Goal: Information Seeking & Learning: Learn about a topic

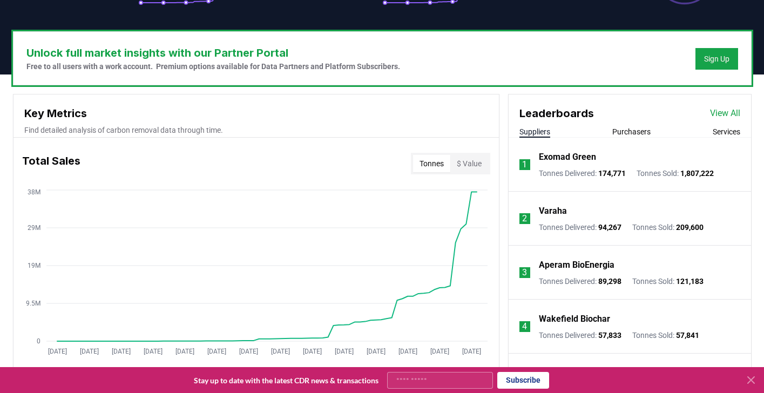
scroll to position [353, 0]
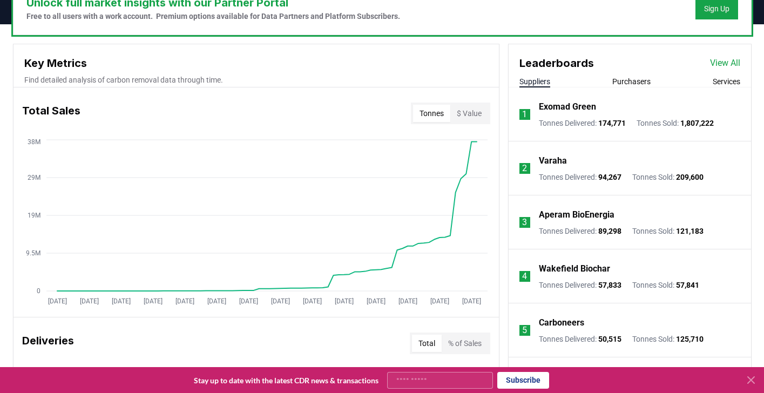
click at [623, 79] on button "Purchasers" at bounding box center [632, 81] width 38 height 11
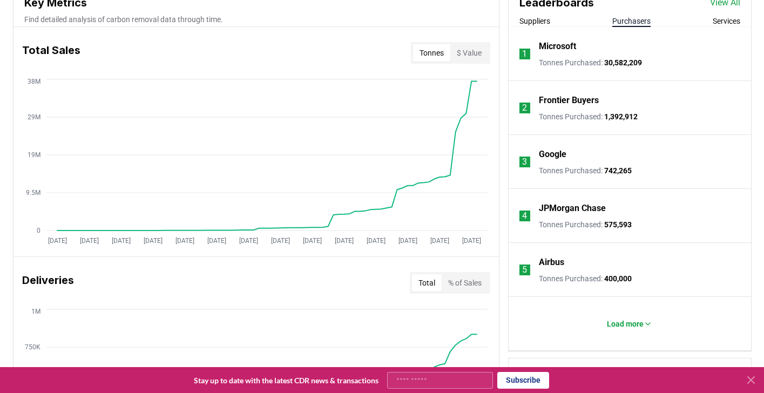
scroll to position [429, 0]
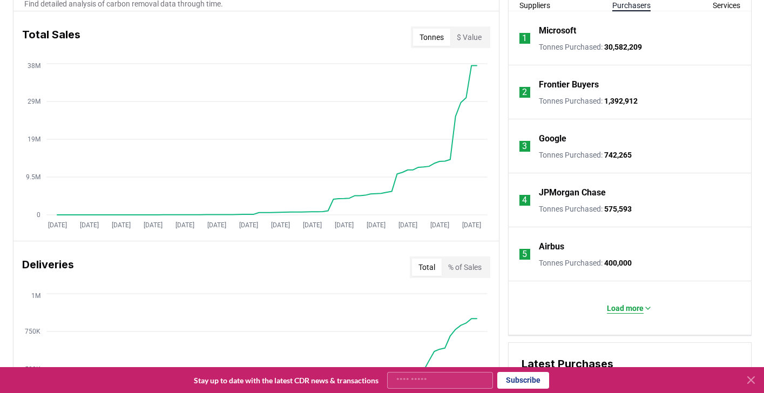
click at [621, 298] on button "Load more" at bounding box center [629, 309] width 63 height 22
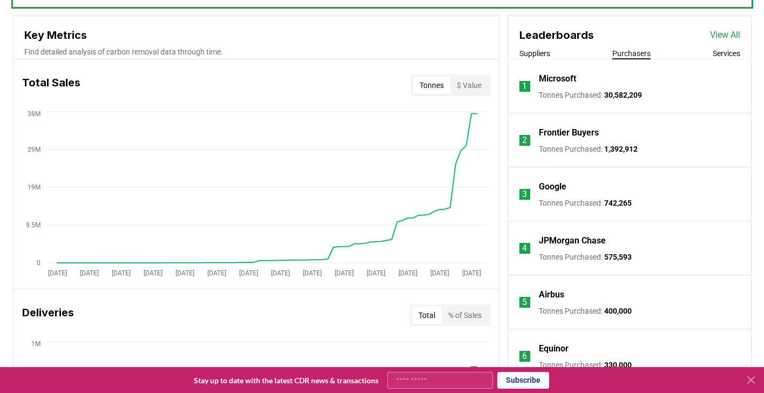
scroll to position [367, 0]
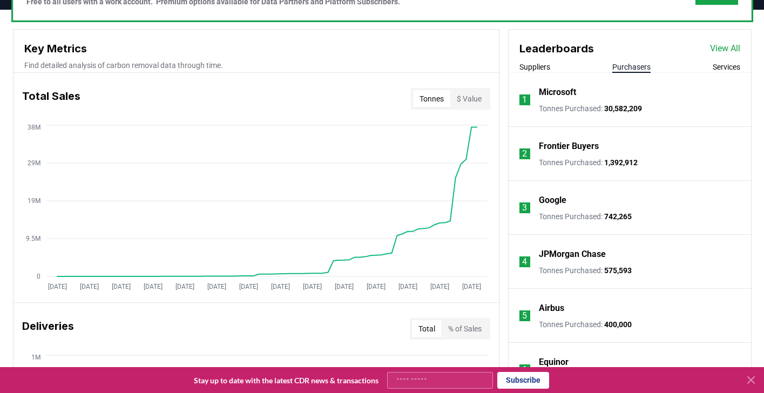
click at [649, 68] on button "Purchasers" at bounding box center [632, 67] width 38 height 11
click at [715, 44] on link "View All" at bounding box center [725, 48] width 30 height 13
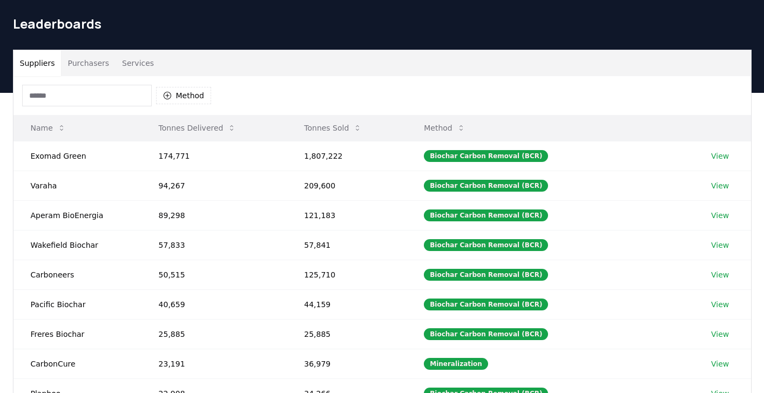
scroll to position [35, 0]
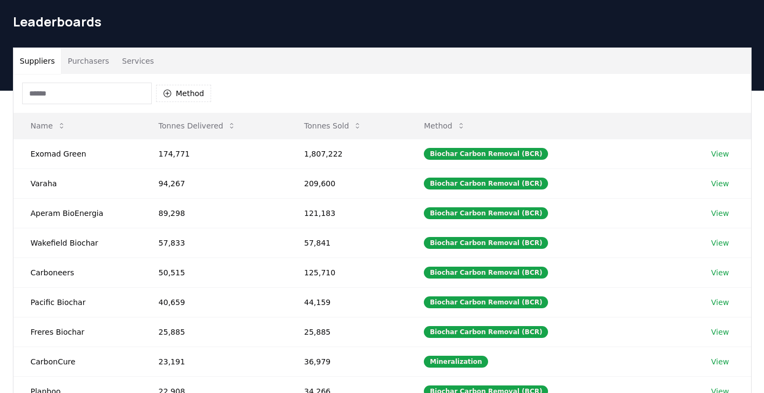
click at [99, 63] on button "Purchasers" at bounding box center [88, 61] width 55 height 26
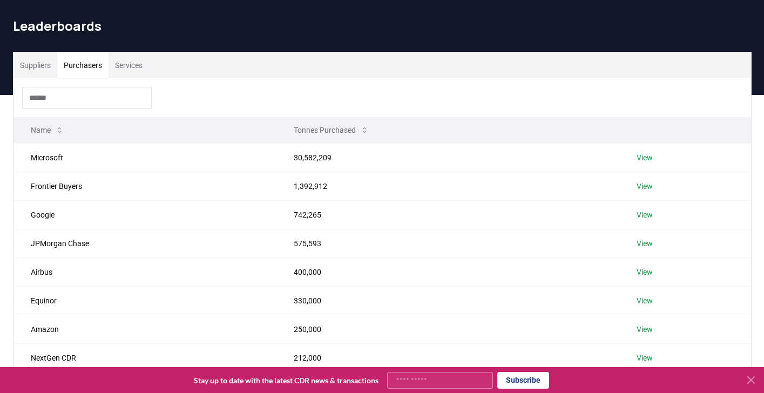
scroll to position [29, 0]
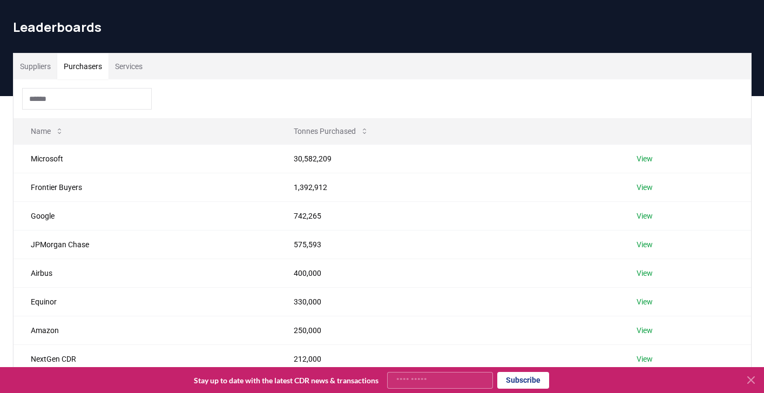
click at [120, 100] on input at bounding box center [87, 99] width 130 height 22
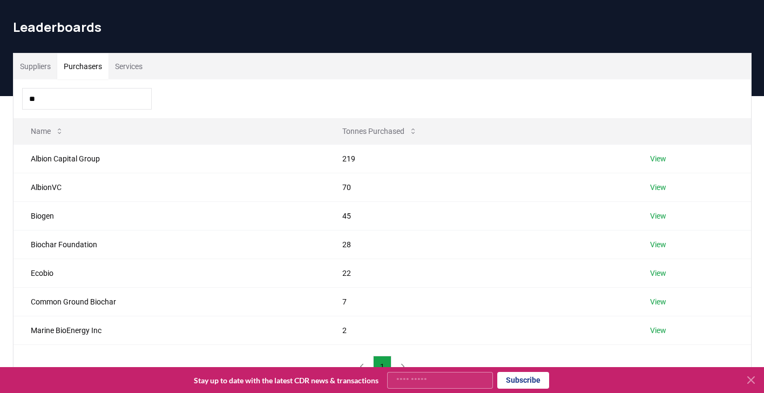
type input "*"
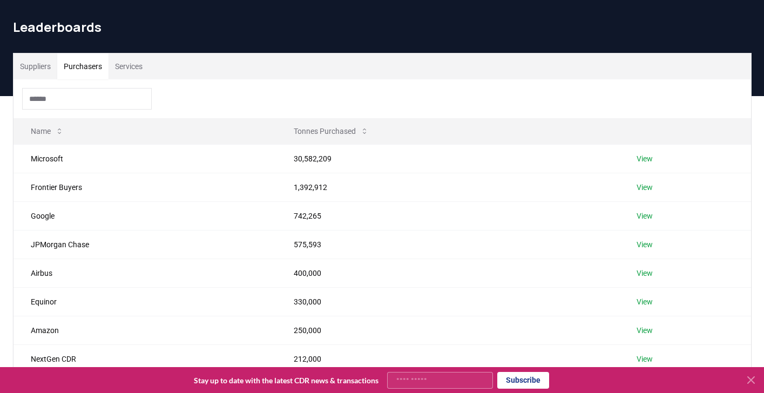
click at [247, 106] on div at bounding box center [383, 98] width 738 height 39
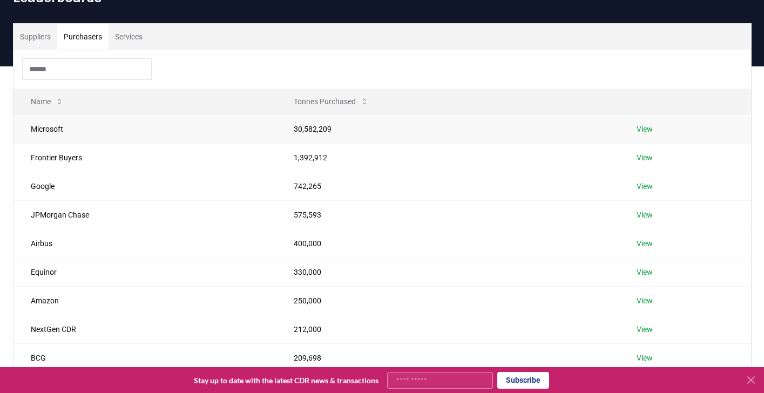
scroll to position [43, 0]
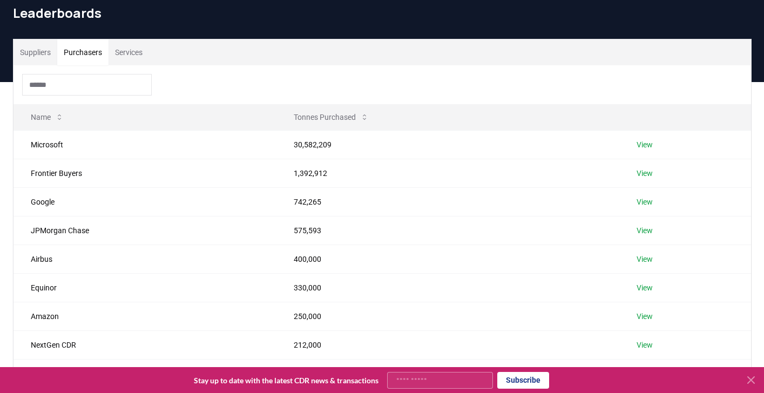
click at [143, 58] on button "Services" at bounding box center [129, 52] width 41 height 26
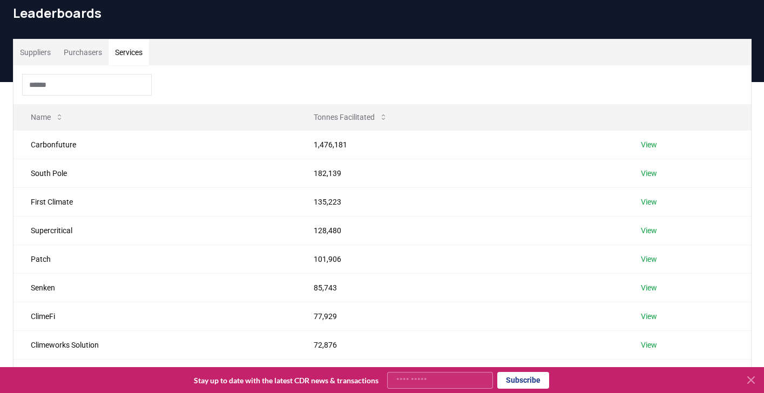
click at [90, 48] on button "Purchasers" at bounding box center [82, 52] width 51 height 26
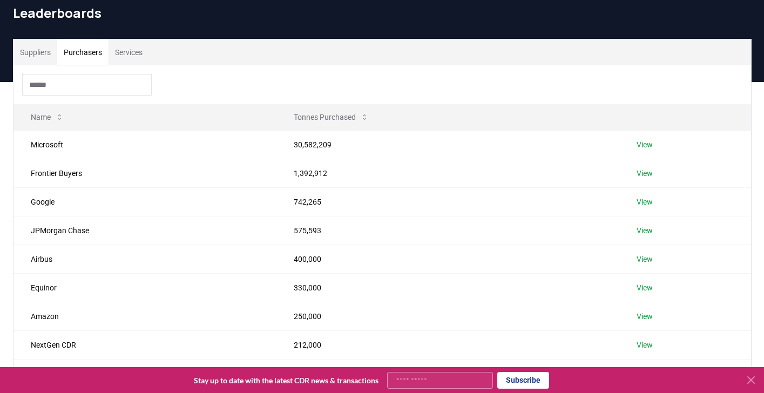
click at [132, 84] on input at bounding box center [87, 85] width 130 height 22
click at [230, 82] on div at bounding box center [383, 84] width 738 height 39
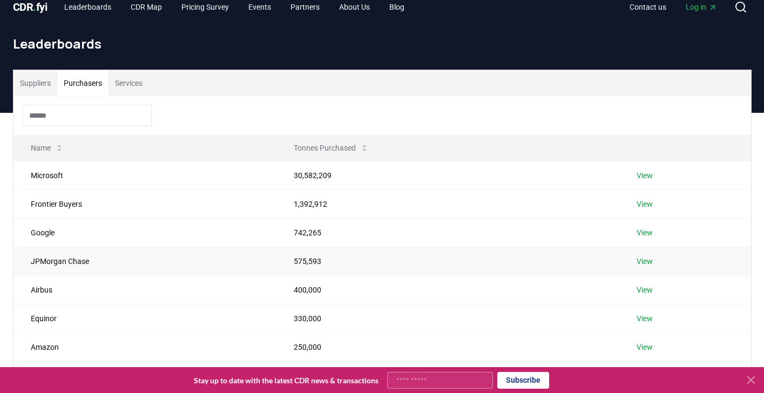
scroll to position [0, 0]
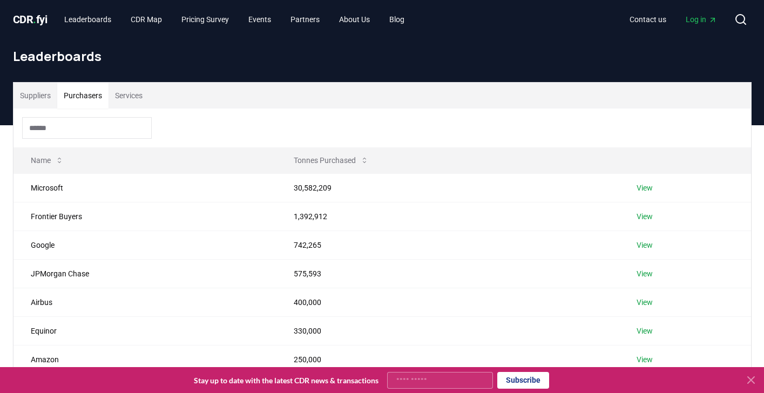
click at [46, 98] on button "Suppliers" at bounding box center [36, 96] width 44 height 26
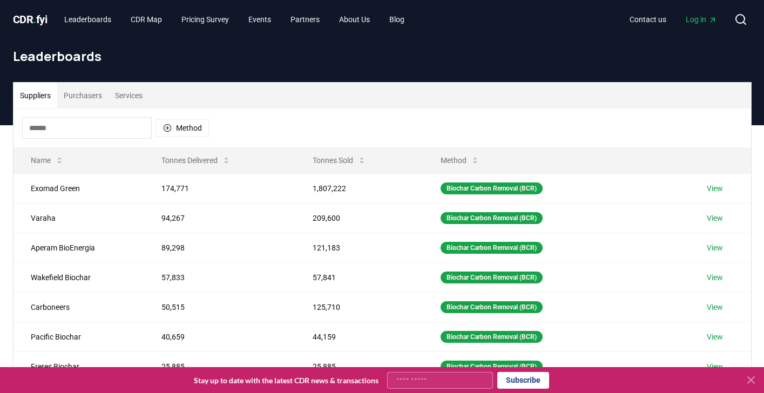
click at [98, 106] on button "Purchasers" at bounding box center [82, 96] width 51 height 26
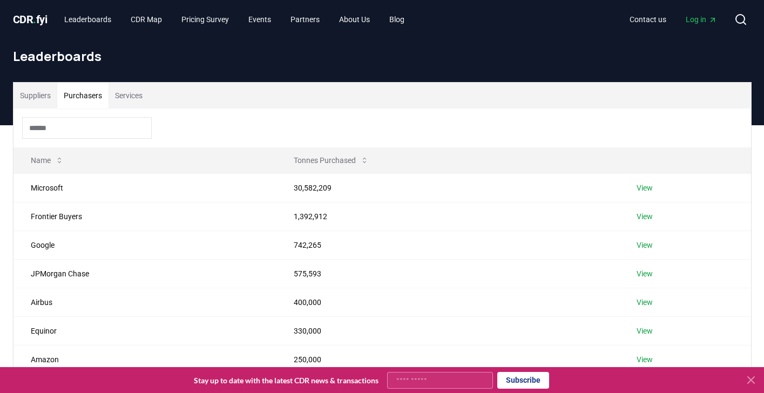
click at [57, 95] on button "Suppliers" at bounding box center [36, 96] width 44 height 26
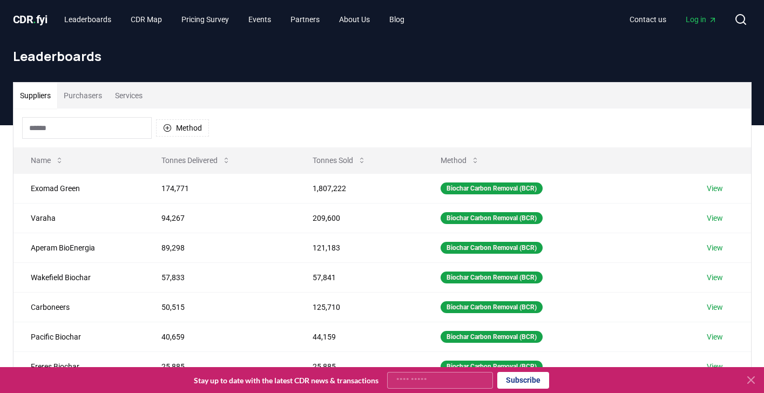
click at [107, 95] on button "Purchasers" at bounding box center [82, 96] width 51 height 26
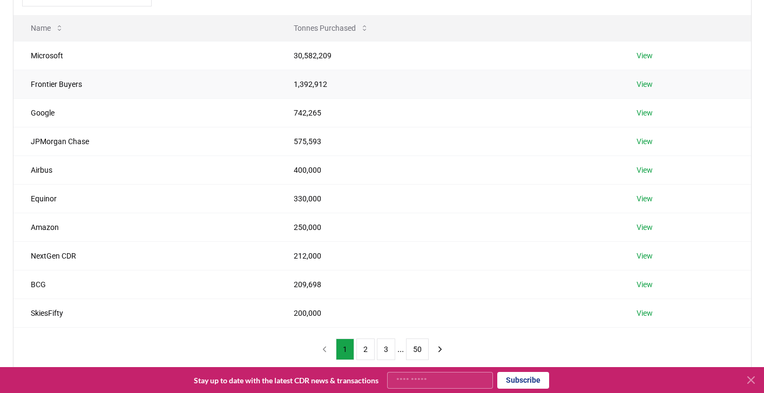
scroll to position [134, 0]
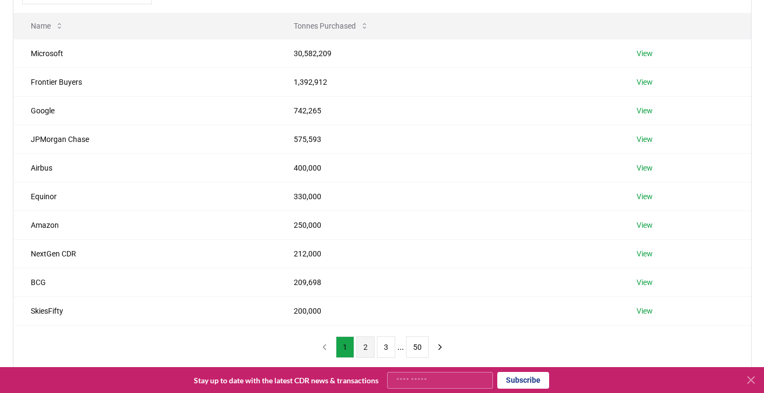
click at [360, 342] on button "2" at bounding box center [365, 348] width 18 height 22
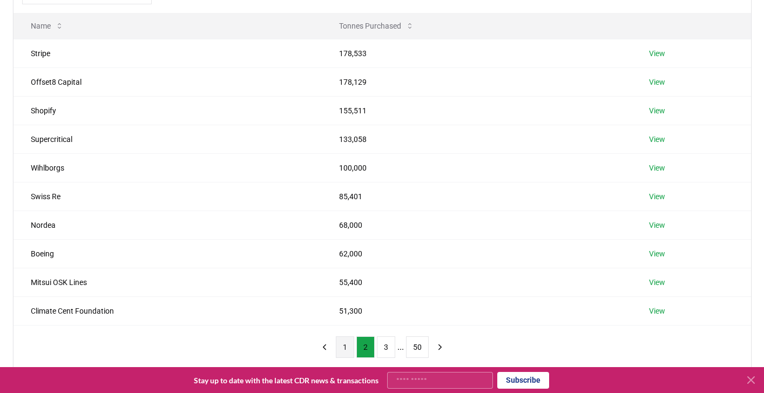
click at [347, 337] on button "1" at bounding box center [345, 348] width 18 height 22
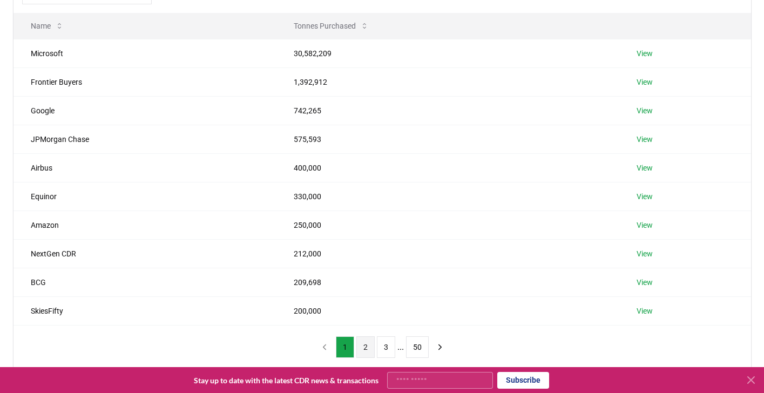
click at [371, 347] on button "2" at bounding box center [365, 348] width 18 height 22
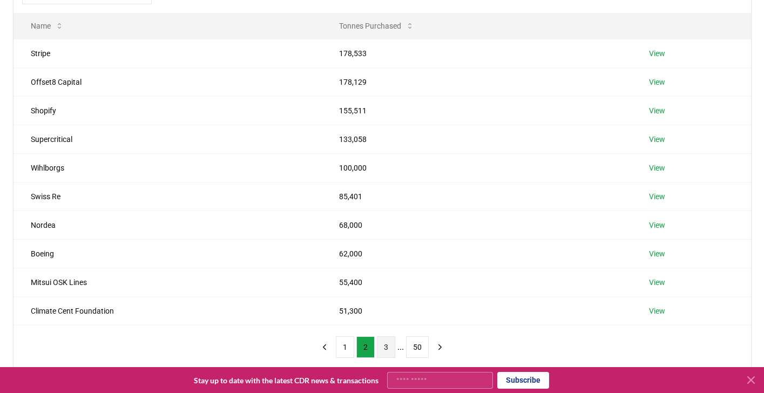
click at [382, 347] on button "3" at bounding box center [386, 348] width 18 height 22
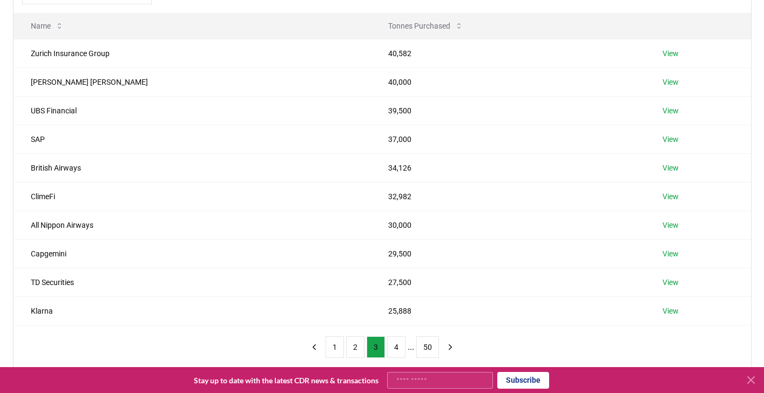
click at [342, 349] on ul "1 2 3 4 ... 50" at bounding box center [382, 348] width 113 height 22
click at [338, 350] on button "1" at bounding box center [335, 348] width 18 height 22
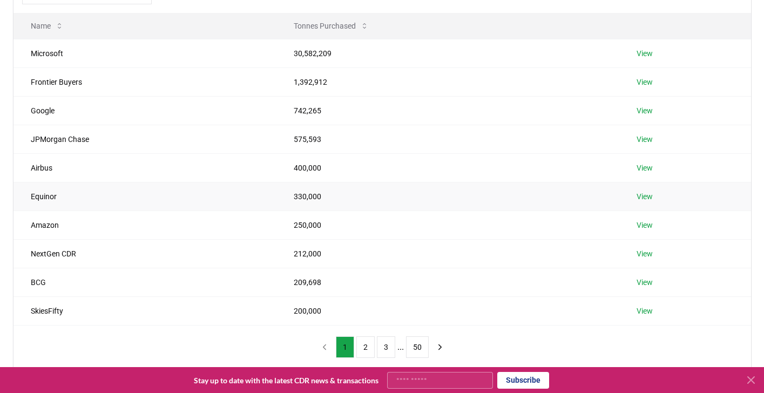
scroll to position [0, 0]
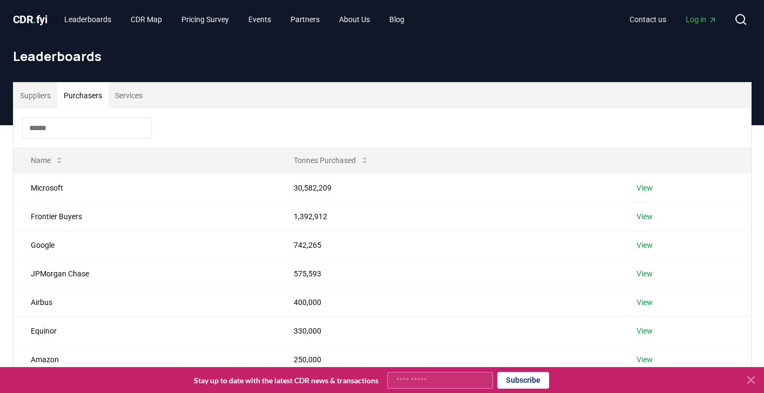
click at [124, 98] on button "Services" at bounding box center [129, 96] width 41 height 26
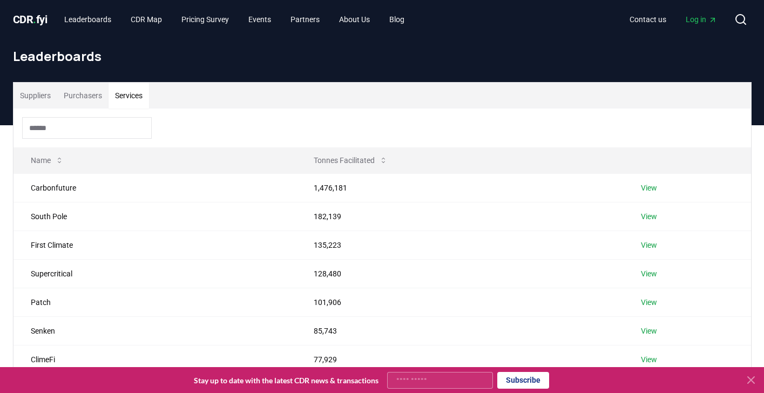
click at [46, 106] on button "Suppliers" at bounding box center [36, 96] width 44 height 26
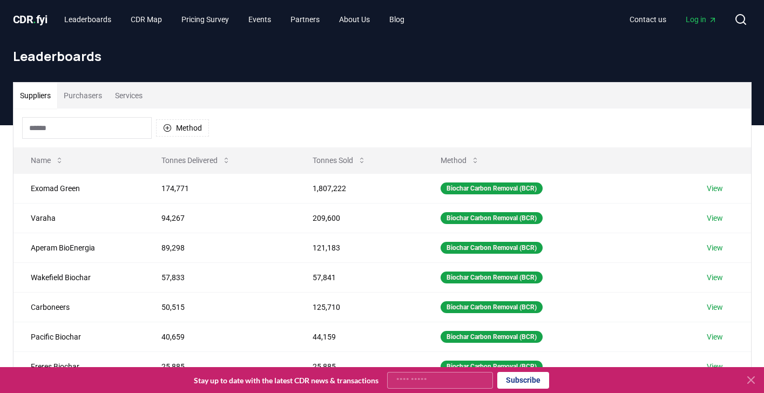
click at [48, 15] on span "CDR . fyi" at bounding box center [30, 19] width 35 height 13
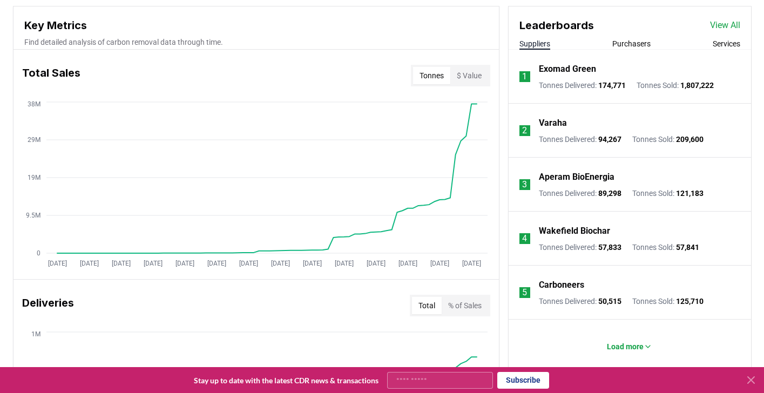
scroll to position [376, 0]
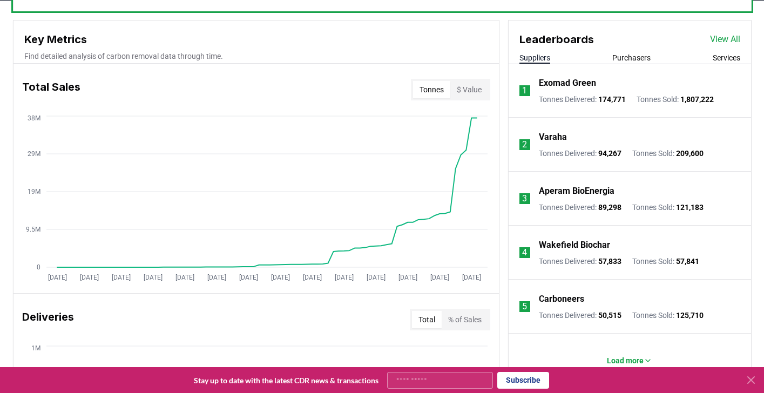
click at [470, 84] on button "$ Value" at bounding box center [469, 89] width 38 height 17
click at [432, 92] on button "Tonnes" at bounding box center [431, 89] width 37 height 17
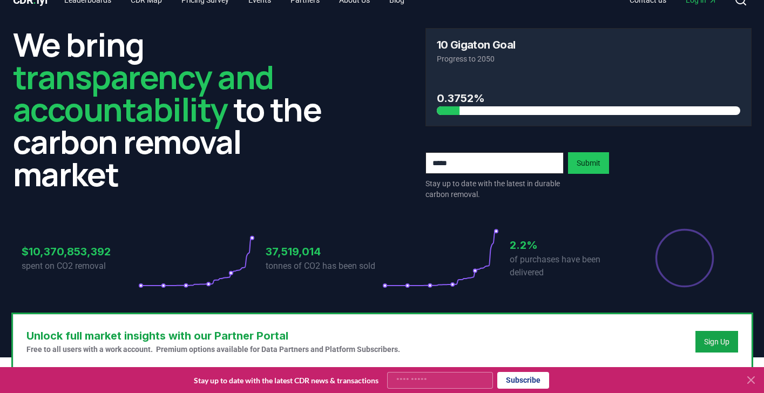
scroll to position [19, 0]
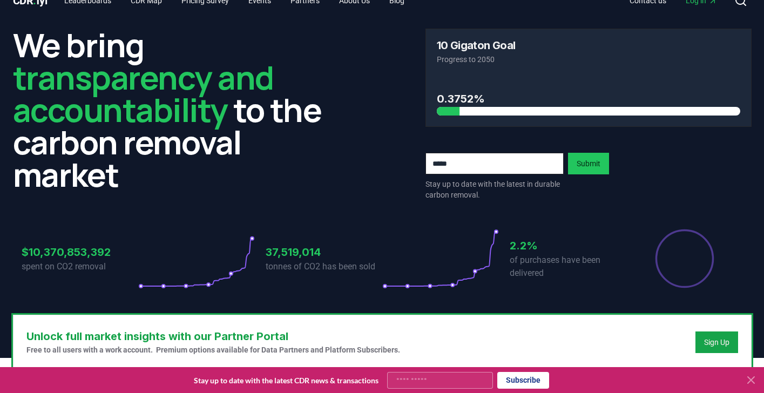
click at [489, 241] on icon at bounding box center [440, 258] width 117 height 60
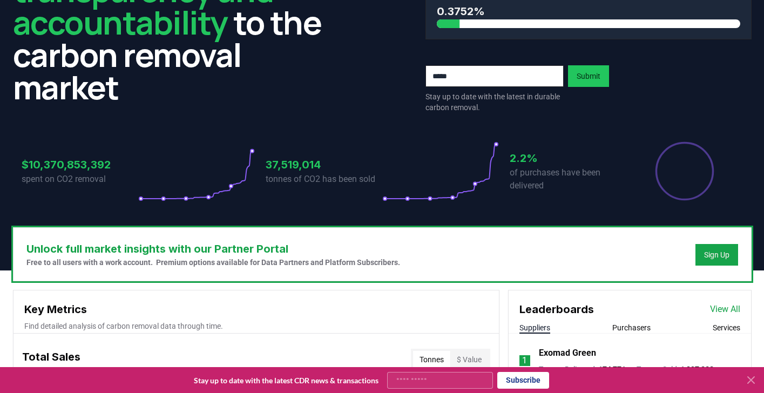
scroll to position [35, 0]
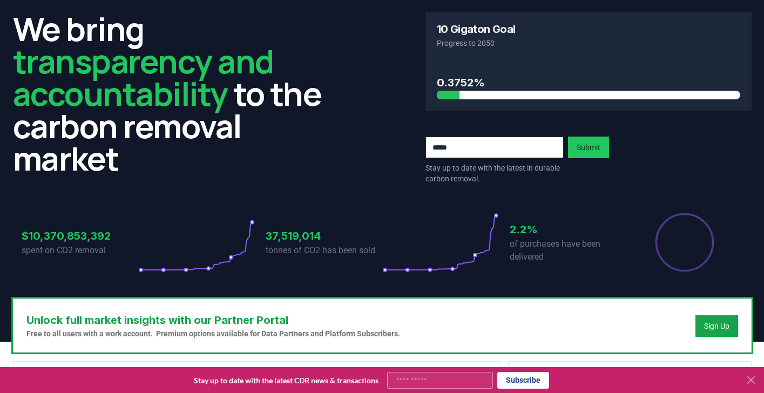
click at [692, 237] on icon "Percentage of sales delivered" at bounding box center [685, 242] width 60 height 60
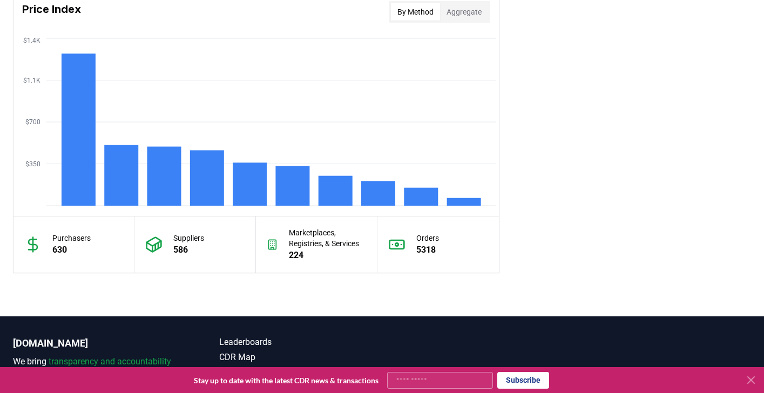
scroll to position [881, 0]
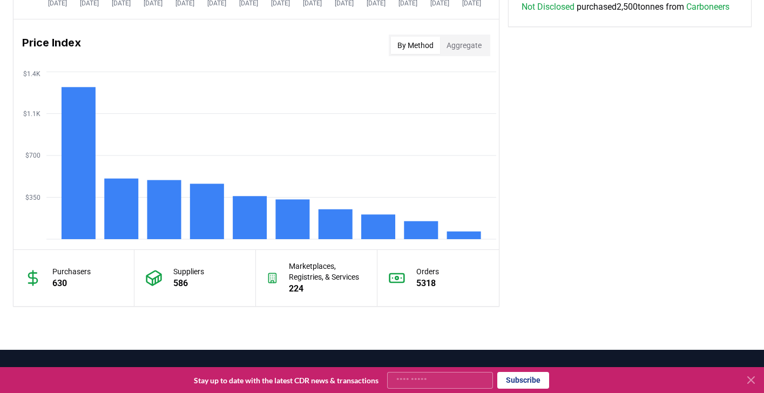
click at [193, 272] on p "Suppliers" at bounding box center [188, 271] width 31 height 11
click at [219, 282] on div "Suppliers 586" at bounding box center [195, 278] width 122 height 56
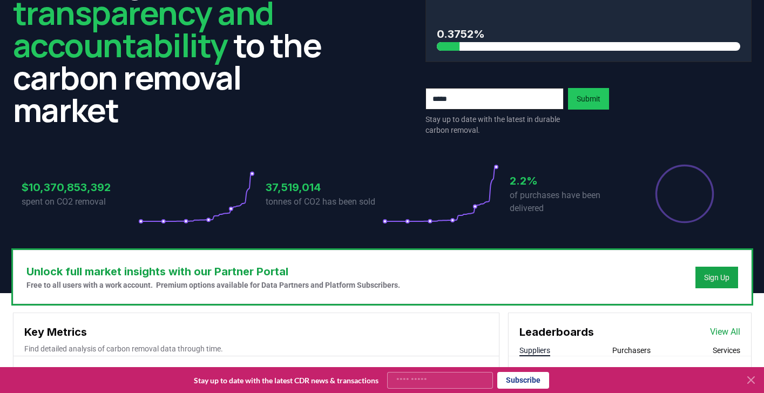
scroll to position [0, 0]
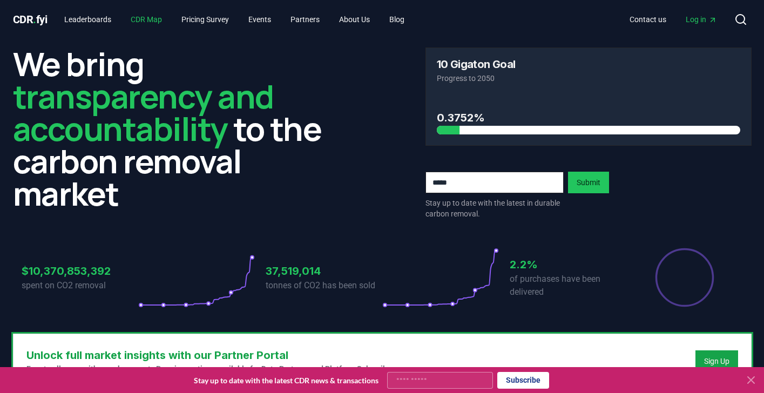
click at [158, 18] on link "CDR Map" at bounding box center [146, 19] width 49 height 19
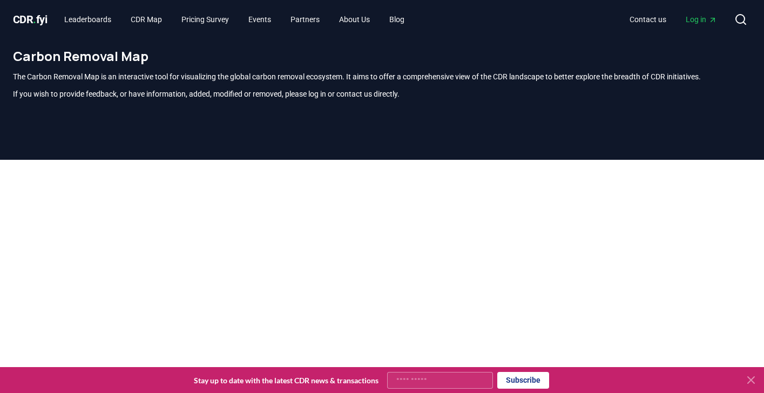
click at [44, 17] on span "CDR . fyi" at bounding box center [30, 19] width 35 height 13
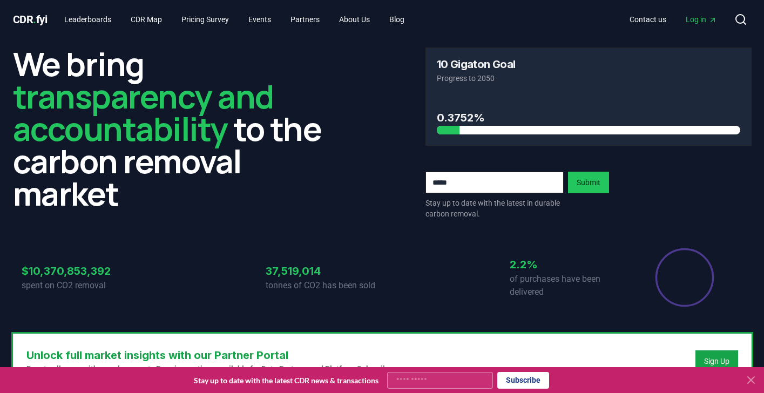
click at [44, 17] on span "CDR . fyi" at bounding box center [30, 19] width 35 height 13
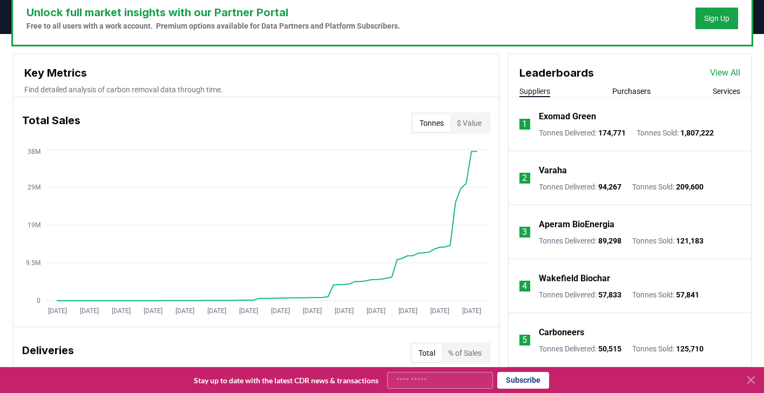
scroll to position [344, 0]
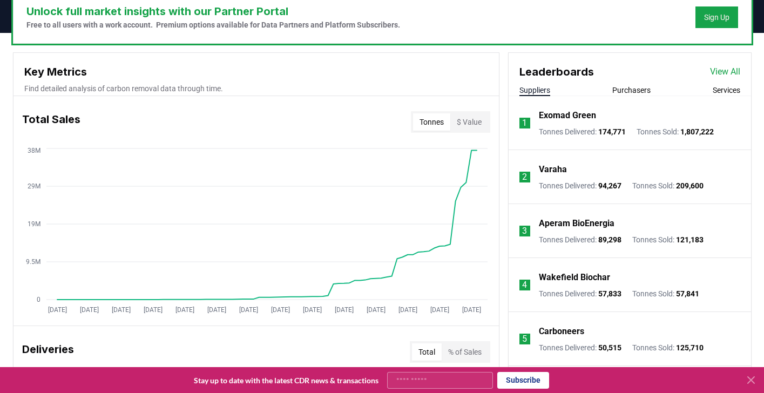
click at [631, 96] on li "1 Exomad Green Tonnes Delivered : 174,771 Tonnes Sold : 1,807,222" at bounding box center [630, 123] width 243 height 54
click at [651, 91] on div "Suppliers Purchasers Services" at bounding box center [630, 90] width 243 height 11
click at [638, 89] on button "Purchasers" at bounding box center [632, 90] width 38 height 11
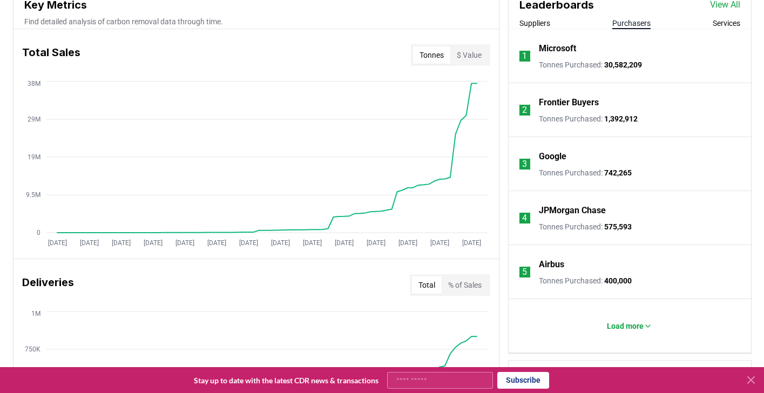
scroll to position [412, 0]
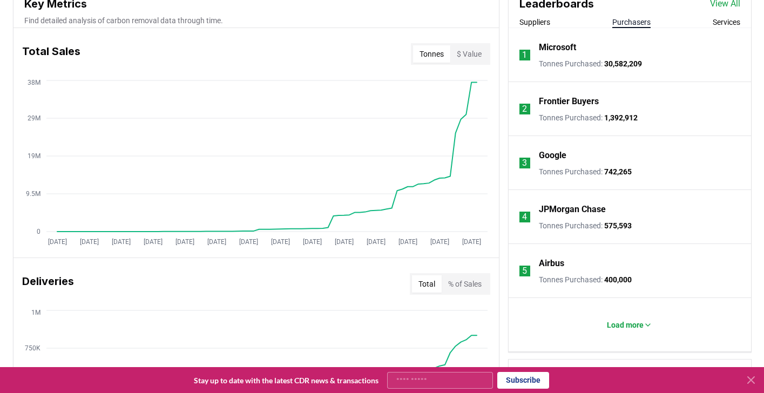
click at [635, 26] on button "Purchasers" at bounding box center [632, 22] width 38 height 11
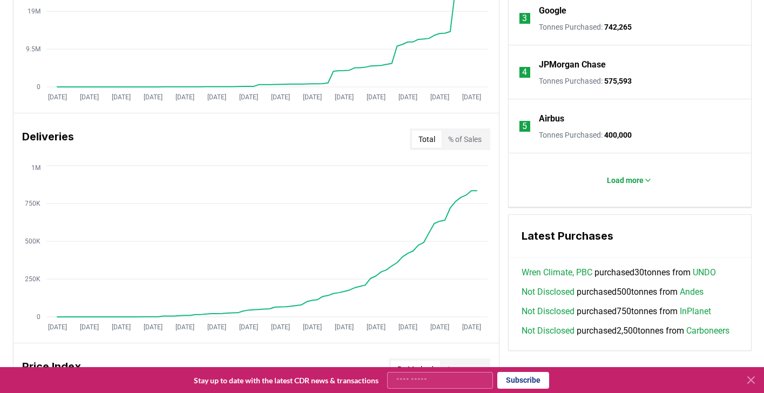
scroll to position [580, 0]
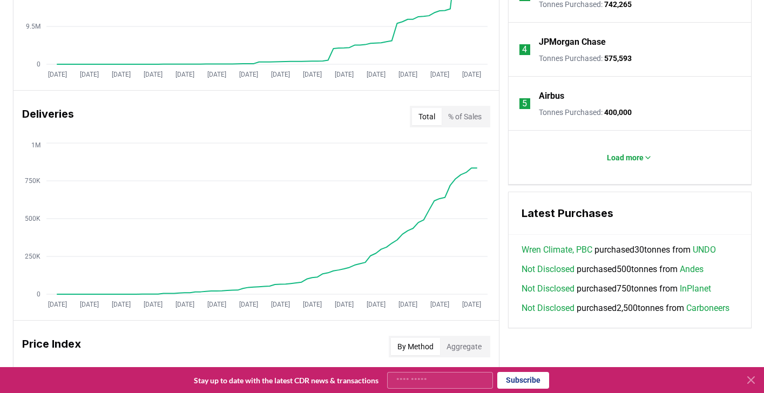
click at [483, 120] on button "% of Sales" at bounding box center [465, 116] width 46 height 17
click at [433, 119] on button "Total" at bounding box center [427, 116] width 30 height 17
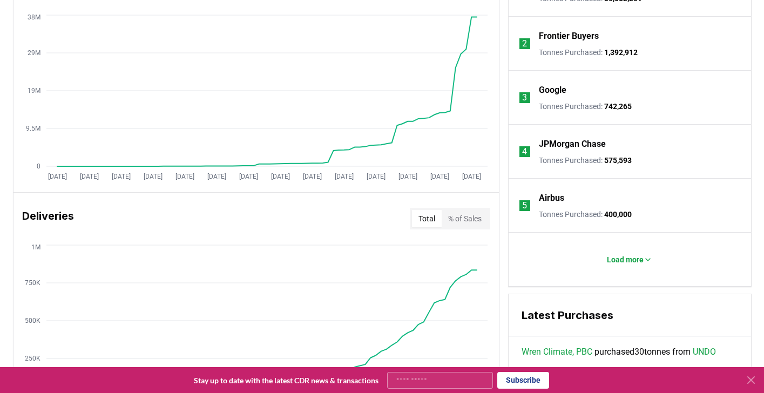
scroll to position [423, 0]
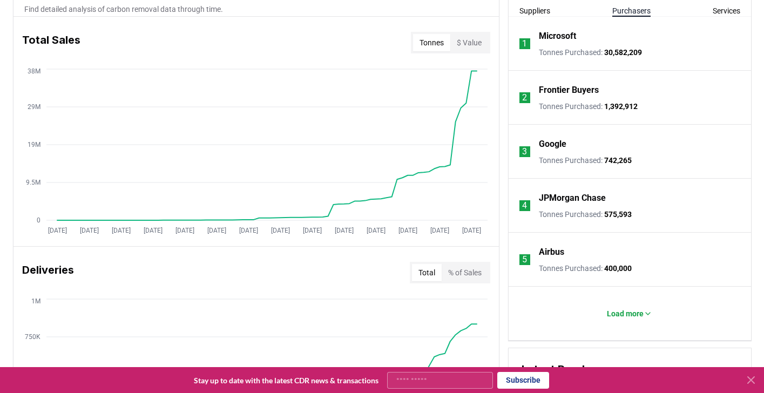
click at [474, 48] on button "$ Value" at bounding box center [469, 42] width 38 height 17
click at [437, 47] on button "Tonnes" at bounding box center [431, 42] width 37 height 17
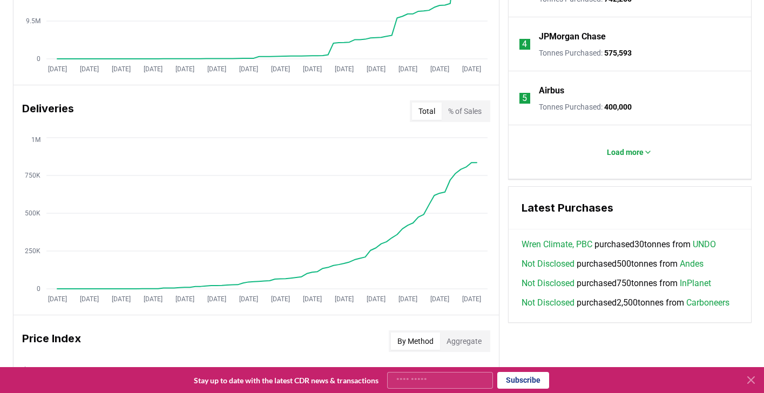
scroll to position [595, 0]
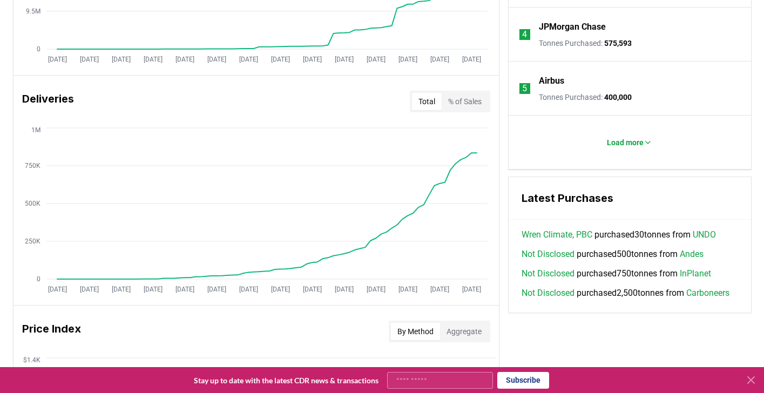
click at [474, 104] on button "% of Sales" at bounding box center [465, 101] width 46 height 17
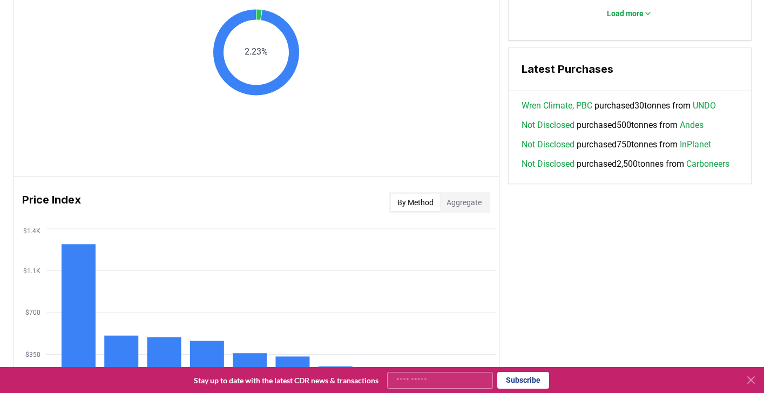
scroll to position [847, 0]
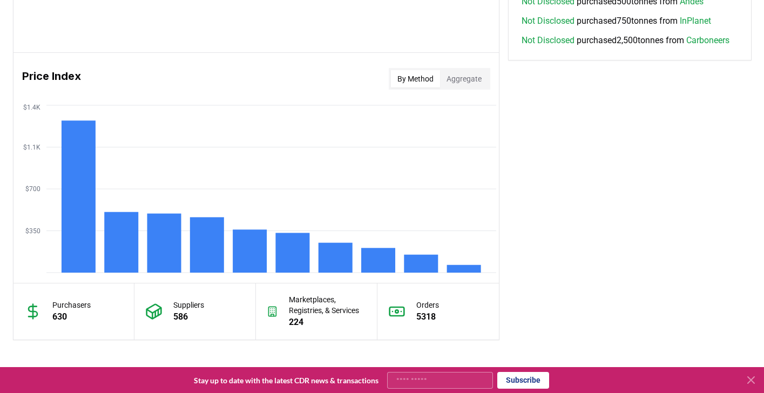
click at [421, 76] on button "By Method" at bounding box center [415, 78] width 49 height 17
click at [448, 82] on button "Aggregate" at bounding box center [464, 78] width 48 height 17
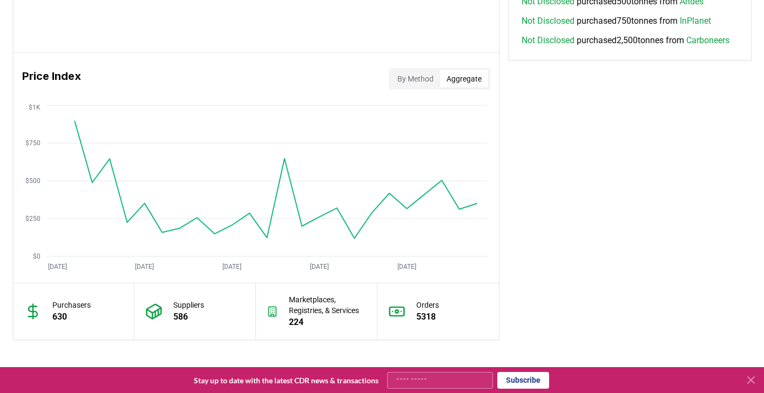
click at [421, 86] on button "By Method" at bounding box center [415, 78] width 49 height 17
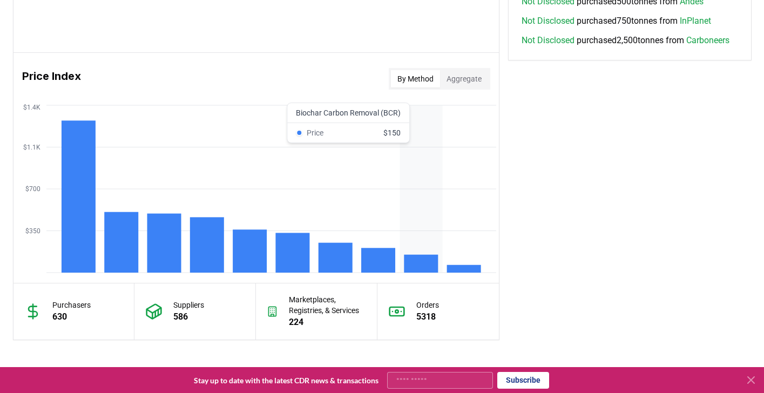
click at [429, 267] on rect at bounding box center [421, 264] width 34 height 18
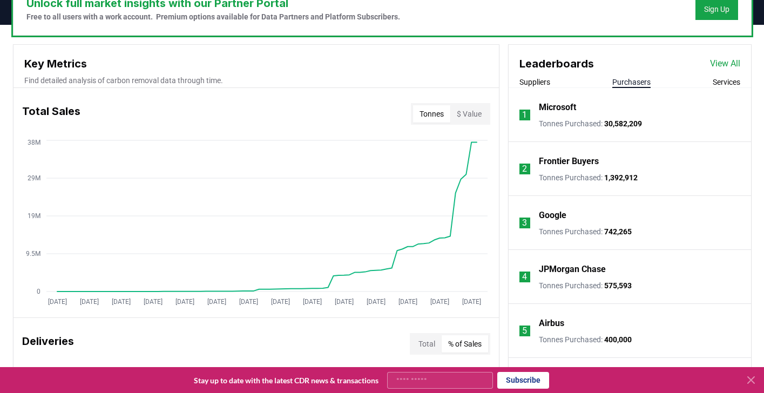
scroll to position [402, 0]
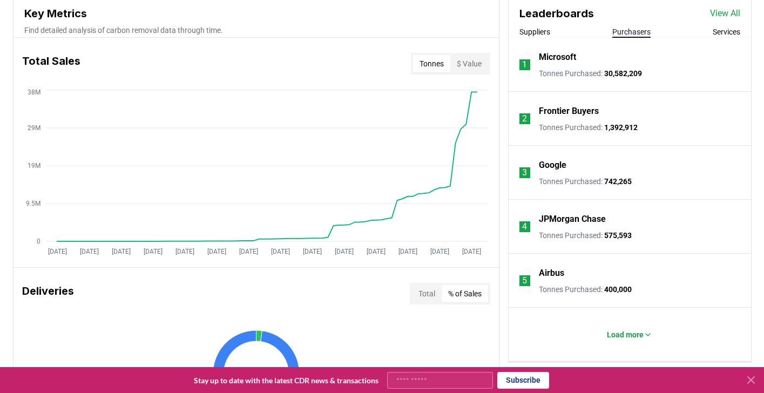
click at [717, 29] on button "Services" at bounding box center [727, 31] width 28 height 11
click at [544, 33] on button "Suppliers" at bounding box center [535, 31] width 31 height 11
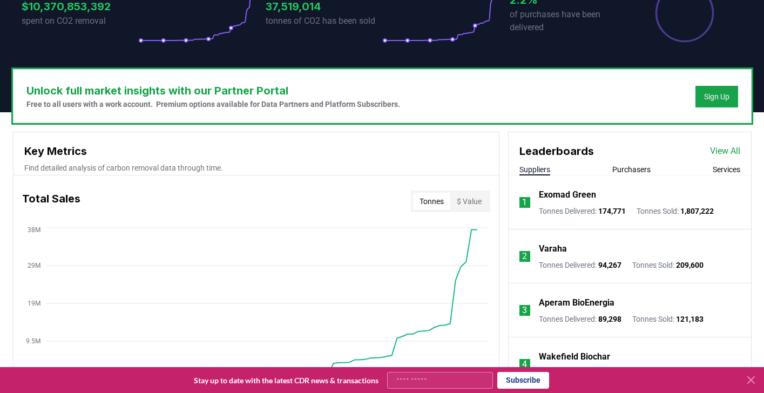
scroll to position [0, 0]
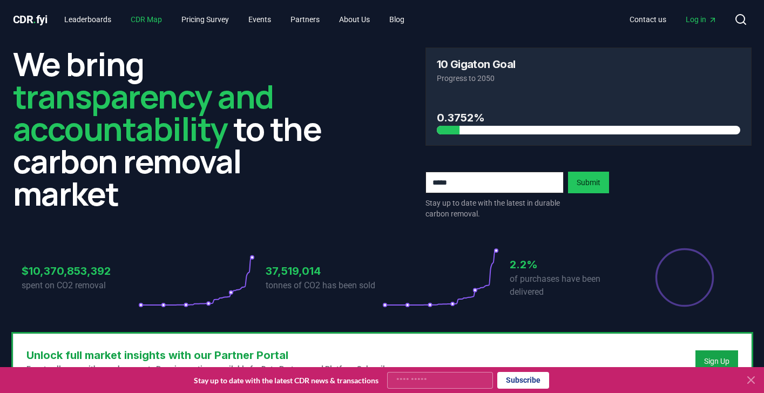
click at [138, 29] on link "CDR Map" at bounding box center [146, 19] width 49 height 19
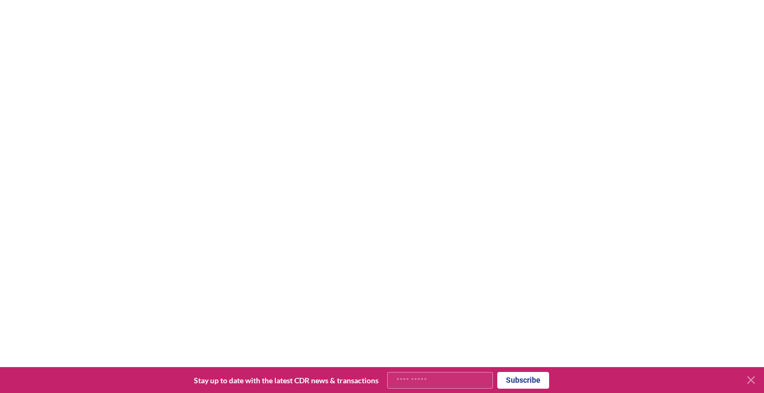
scroll to position [159, 0]
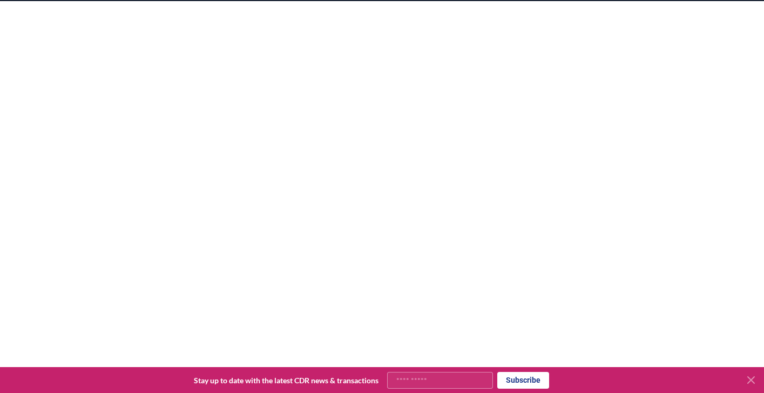
click at [746, 377] on icon at bounding box center [751, 380] width 13 height 13
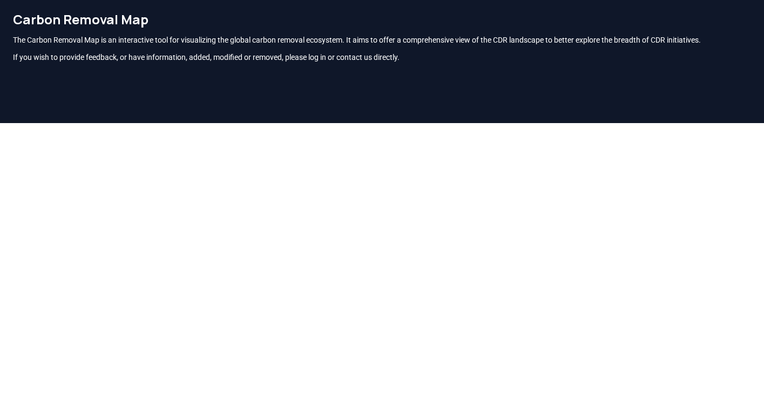
scroll to position [117, 0]
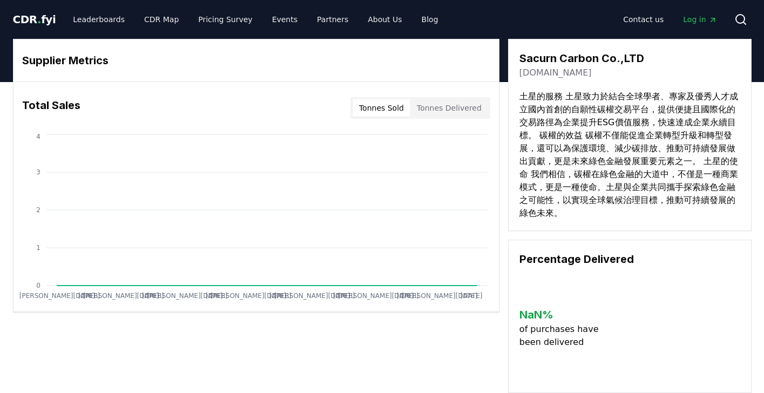
click at [395, 112] on button "Tonnes Sold" at bounding box center [382, 107] width 58 height 17
click at [435, 112] on button "Tonnes Delivered" at bounding box center [450, 107] width 78 height 17
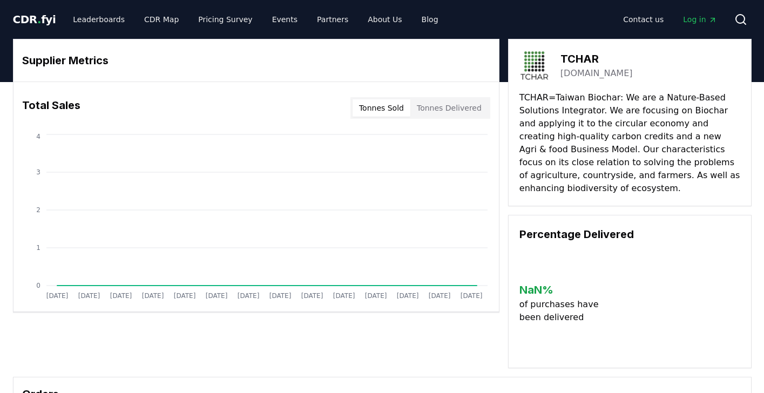
click at [463, 106] on button "Tonnes Delivered" at bounding box center [450, 107] width 78 height 17
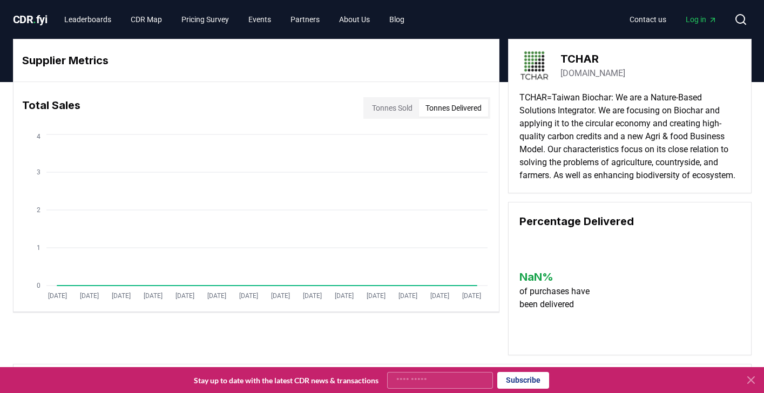
click at [422, 115] on button "Tonnes Delivered" at bounding box center [453, 107] width 69 height 17
